Goal: Task Accomplishment & Management: Use online tool/utility

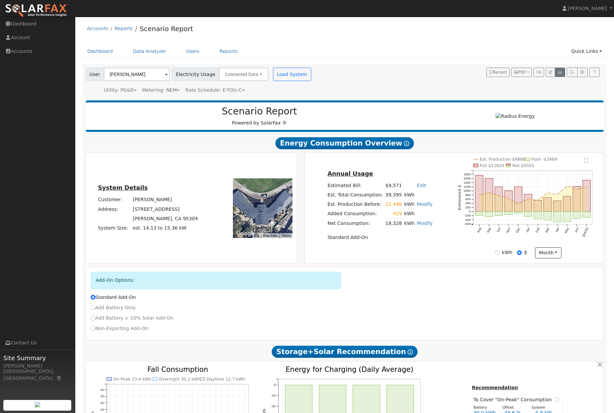
click at [558, 74] on icon "button" at bounding box center [560, 72] width 5 height 4
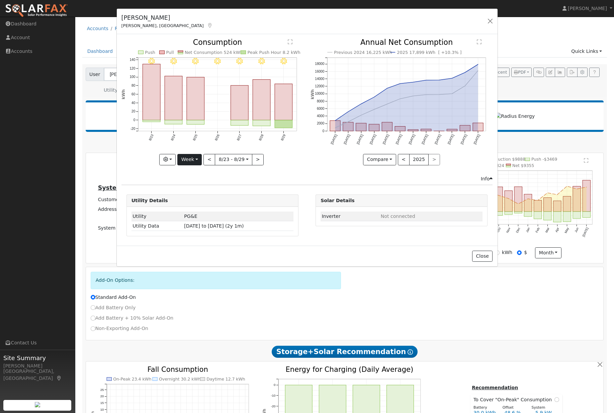
click at [196, 164] on button "Week" at bounding box center [189, 159] width 24 height 11
click at [198, 213] on link "Custom" at bounding box center [201, 211] width 47 height 9
click at [180, 162] on button "Custom" at bounding box center [175, 159] width 30 height 11
click at [175, 204] on link "Year" at bounding box center [184, 201] width 47 height 9
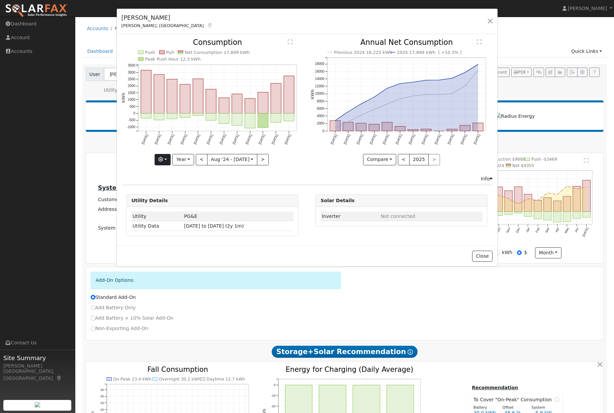
click at [170, 156] on button "button" at bounding box center [163, 159] width 16 height 11
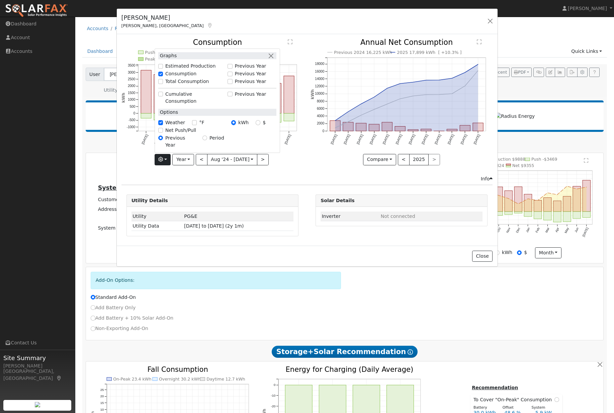
click at [230, 72] on input "Previous Year" at bounding box center [230, 74] width 5 height 5
checkbox input "true"
click at [265, 52] on div "Graphs" at bounding box center [217, 55] width 118 height 7
click at [270, 52] on button "button" at bounding box center [271, 55] width 7 height 7
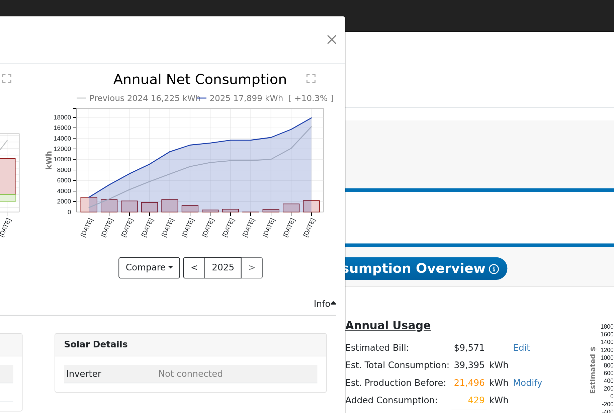
click at [36, 4] on div "[PERSON_NAME], [GEOGRAPHIC_DATA] Default Account Default Account [STREET_ADDRES…" at bounding box center [307, 206] width 614 height 413
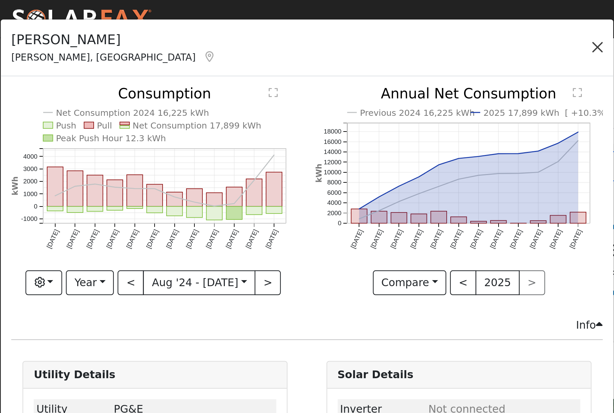
click at [265, 25] on button "button" at bounding box center [266, 20] width 9 height 9
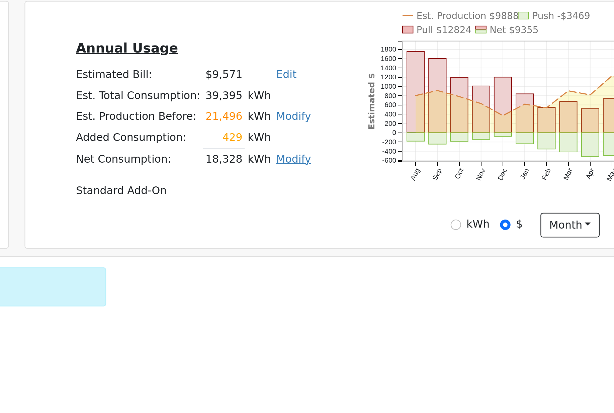
click at [417, 221] on link "Modify" at bounding box center [425, 223] width 16 height 5
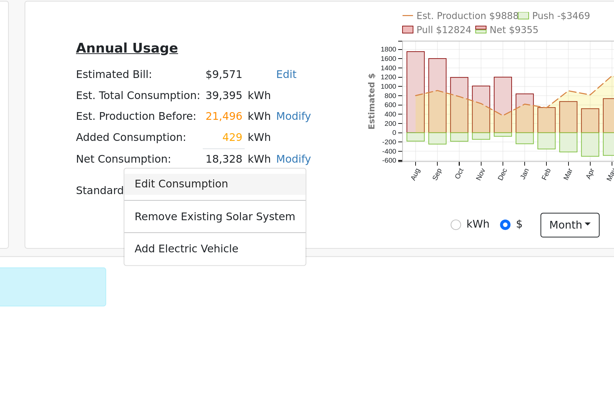
click at [349, 230] on link "Edit Consumption" at bounding box center [389, 234] width 81 height 9
type input "18328"
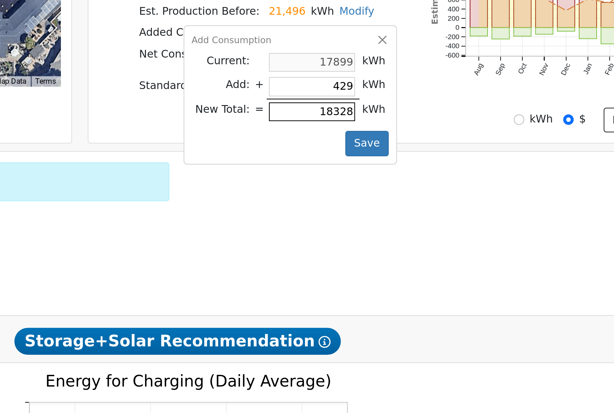
click at [386, 245] on input "18328" at bounding box center [405, 249] width 38 height 8
click at [433, 214] on button "button" at bounding box center [436, 217] width 6 height 6
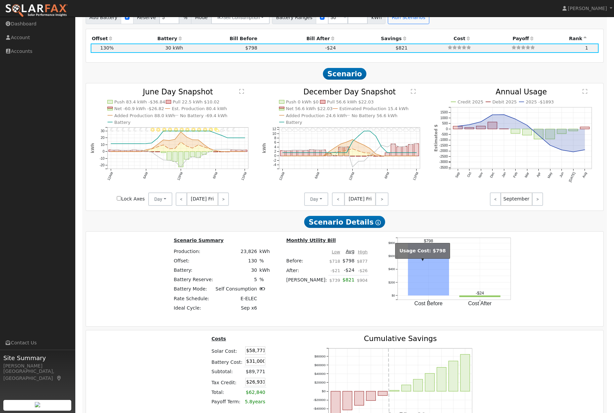
scroll to position [773, 0]
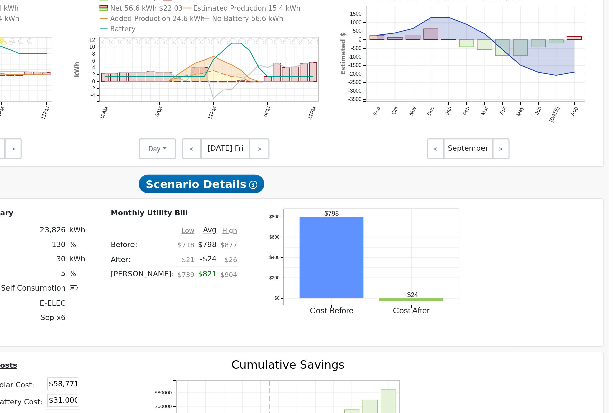
click at [285, 219] on td "Monthly Utility Bill" at bounding box center [327, 224] width 84 height 10
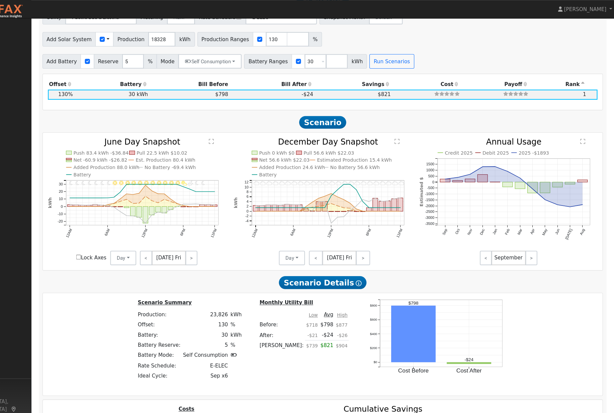
scroll to position [716, 0]
click at [173, 201] on rect "onclick=""" at bounding box center [175, 196] width 5 height 10
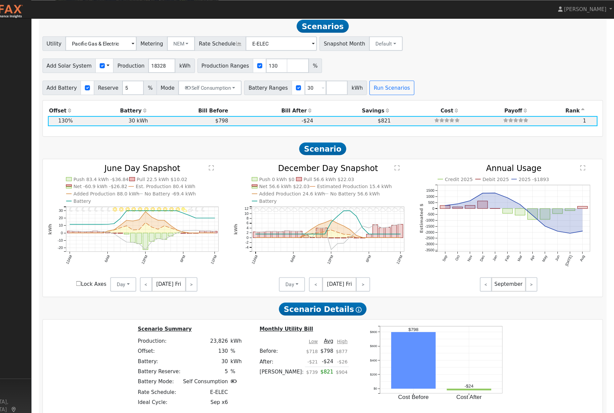
scroll to position [692, 0]
click at [220, 88] on button "Self Consumption" at bounding box center [240, 80] width 59 height 13
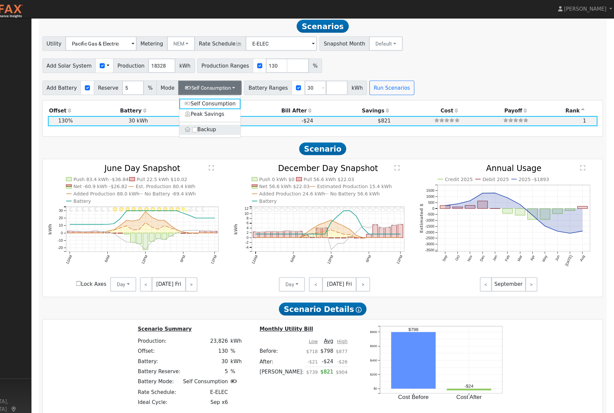
click at [224, 122] on input "Backup" at bounding box center [226, 119] width 5 height 5
checkbox input "true"
type input "20"
click at [262, 176] on icon "11PM - Cloudy 10PM - Cloudy 9PM - Cloudy 8PM - Cloudy 7PM - Cloudy 6PM - Cloudy…" at bounding box center [344, 212] width 165 height 120
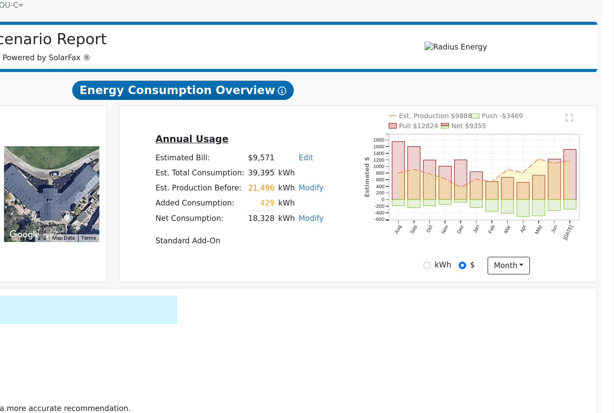
scroll to position [15, 0]
